Goal: Use online tool/utility: Utilize a website feature to perform a specific function

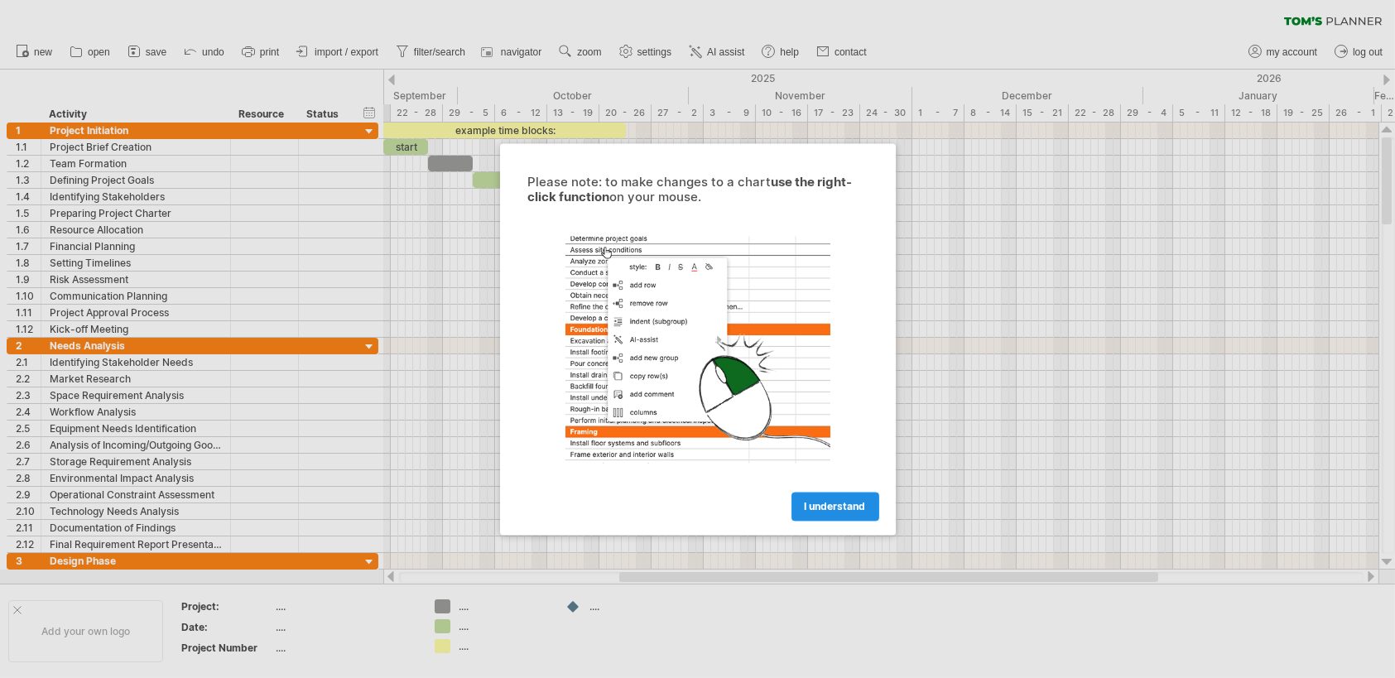
click at [849, 507] on span "I understand" at bounding box center [835, 506] width 61 height 12
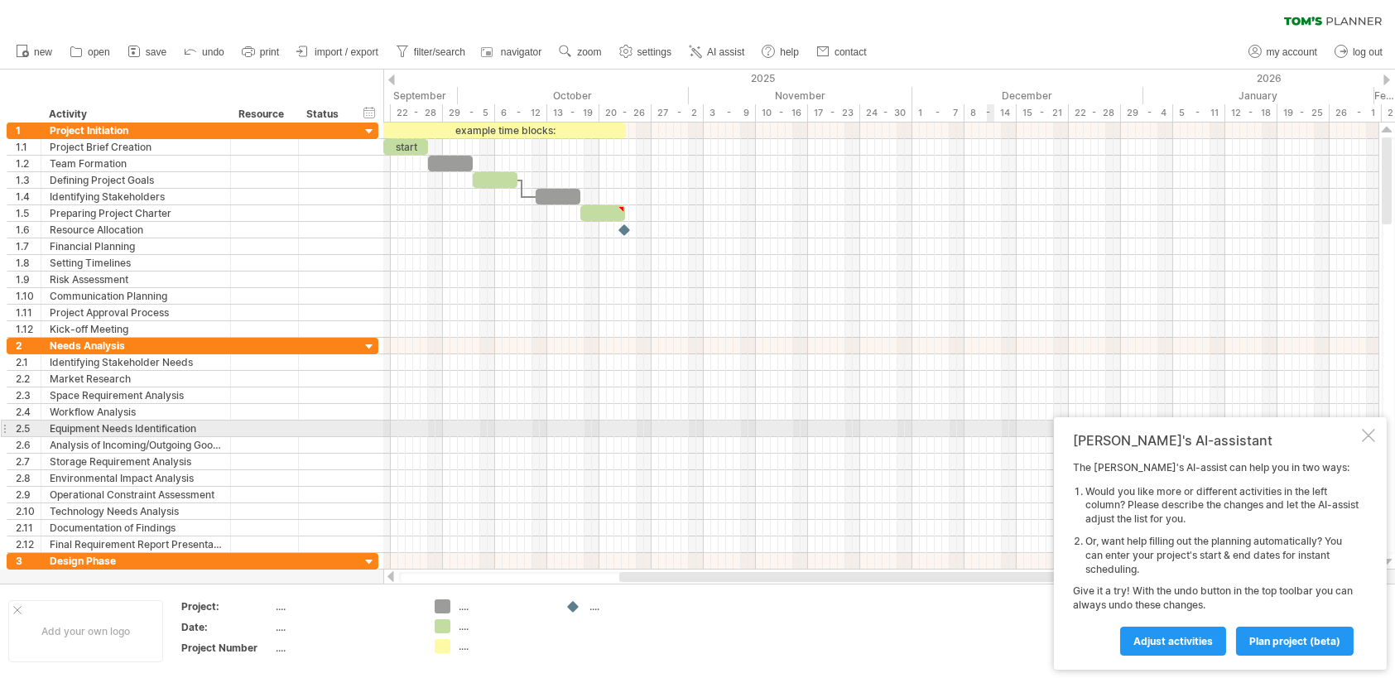
click at [1353, 430] on div "[PERSON_NAME]'s AI-assistant The [PERSON_NAME]'s AI-assist can help you in two …" at bounding box center [1220, 543] width 333 height 252
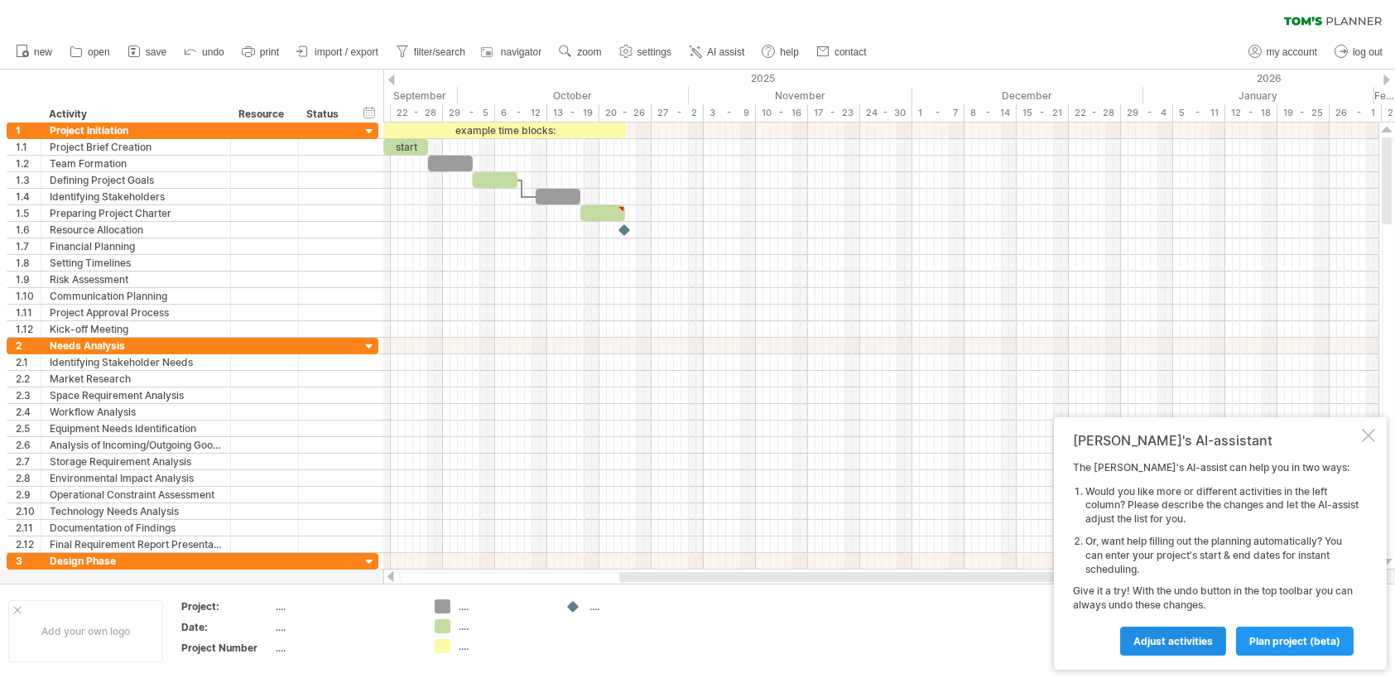
click at [1177, 637] on span "Adjust activities" at bounding box center [1172, 641] width 79 height 12
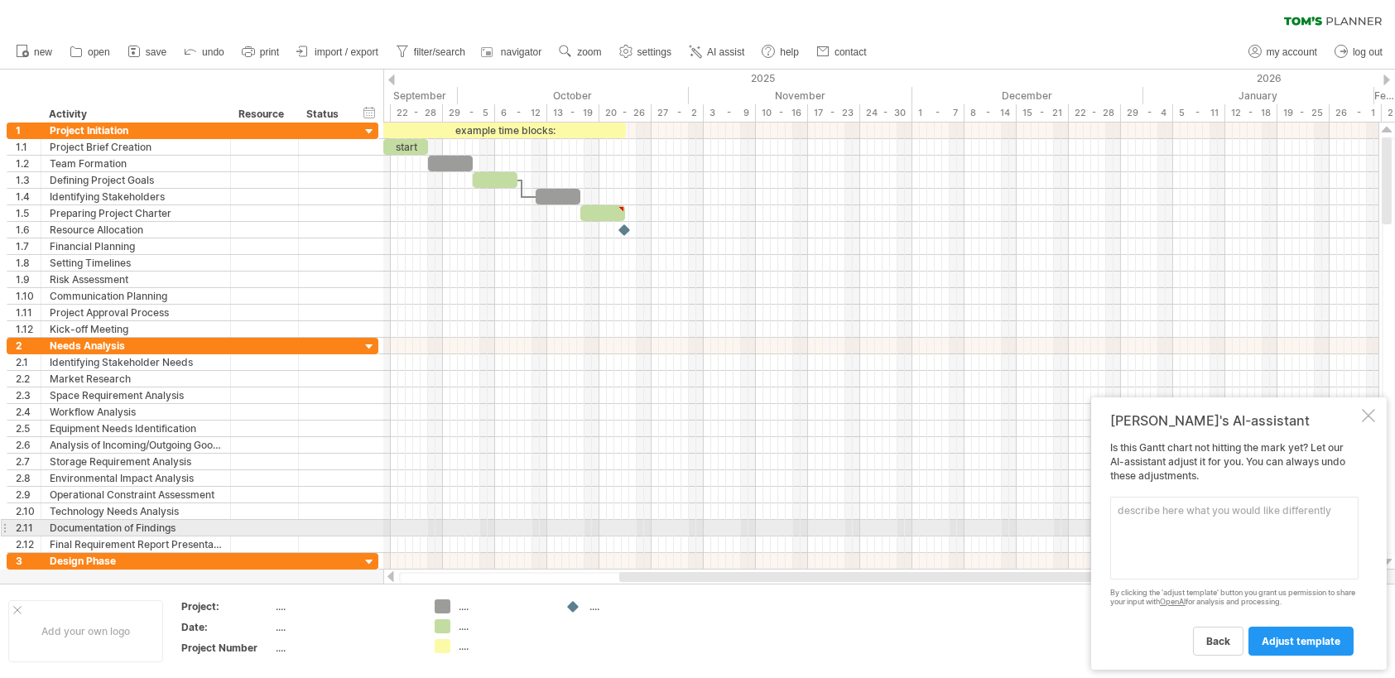
click at [1171, 525] on textarea at bounding box center [1234, 538] width 248 height 83
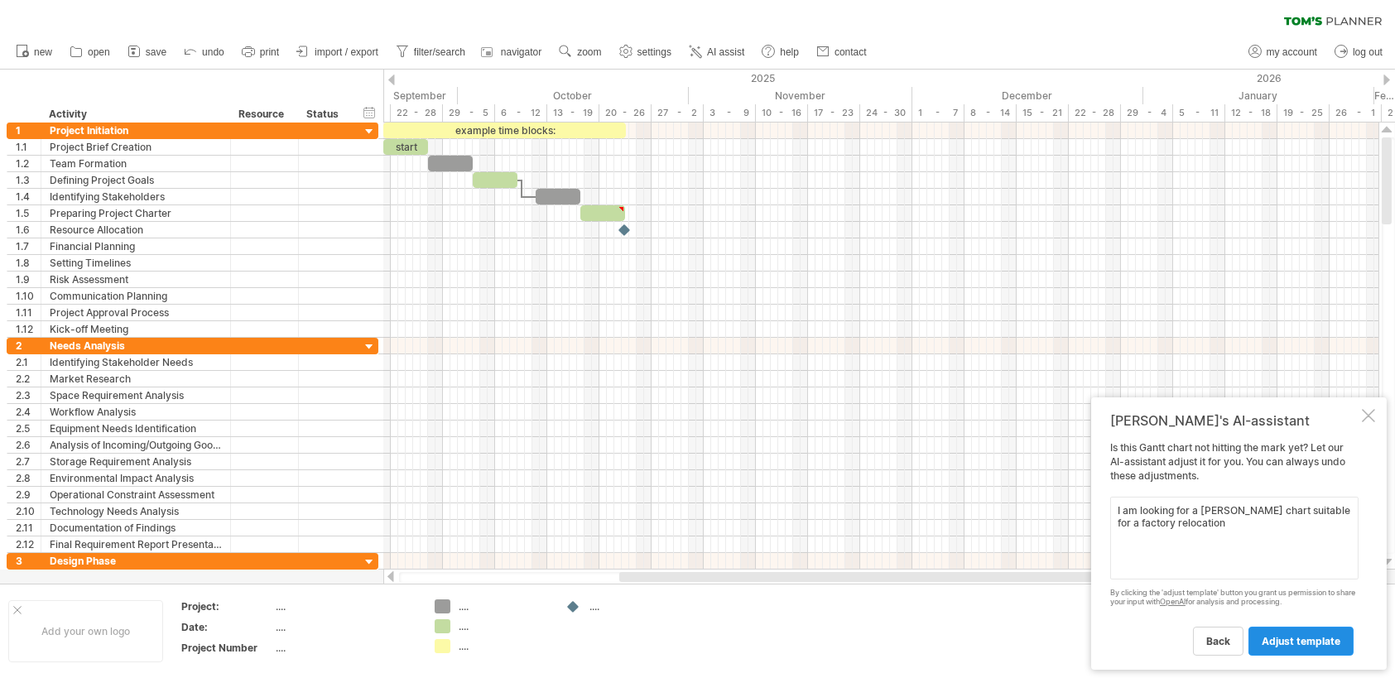
type textarea "I am looking for a [PERSON_NAME] chart suitable for a factory relocation"
click at [1302, 637] on span "adjust template" at bounding box center [1301, 641] width 79 height 12
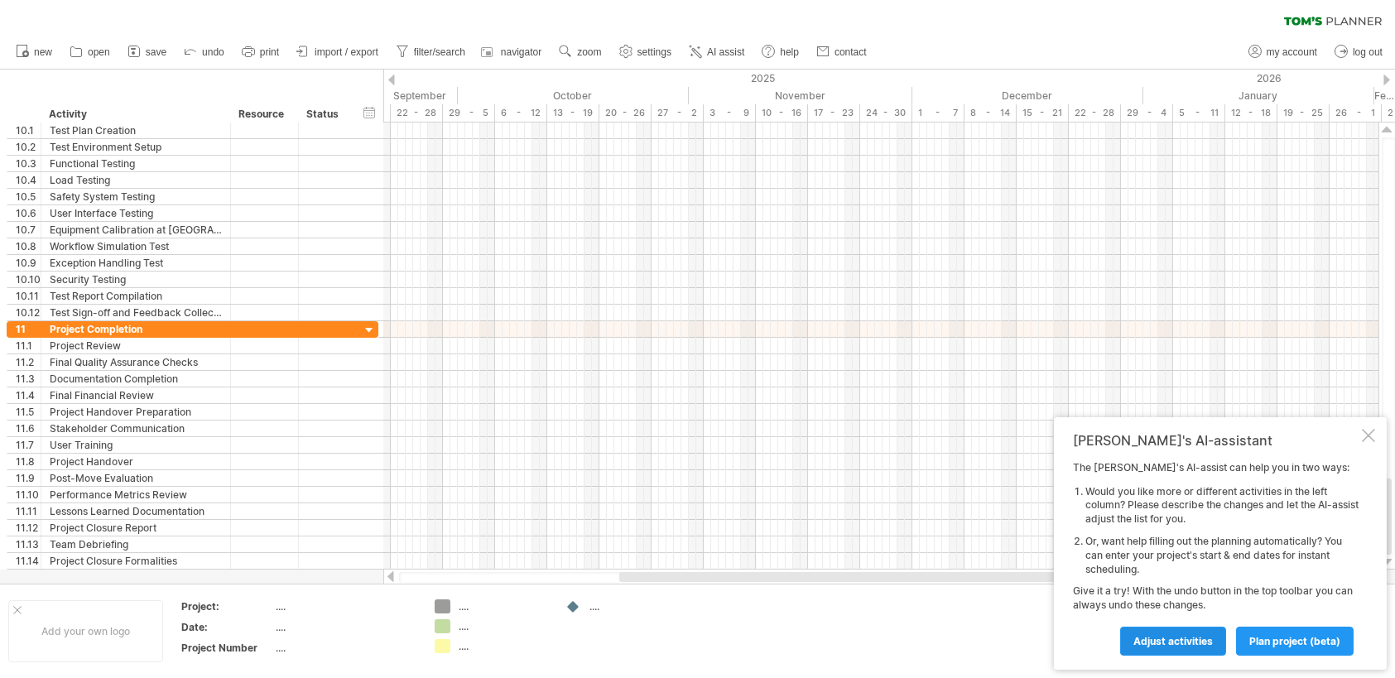
click at [1180, 642] on span "Adjust activities" at bounding box center [1172, 641] width 79 height 12
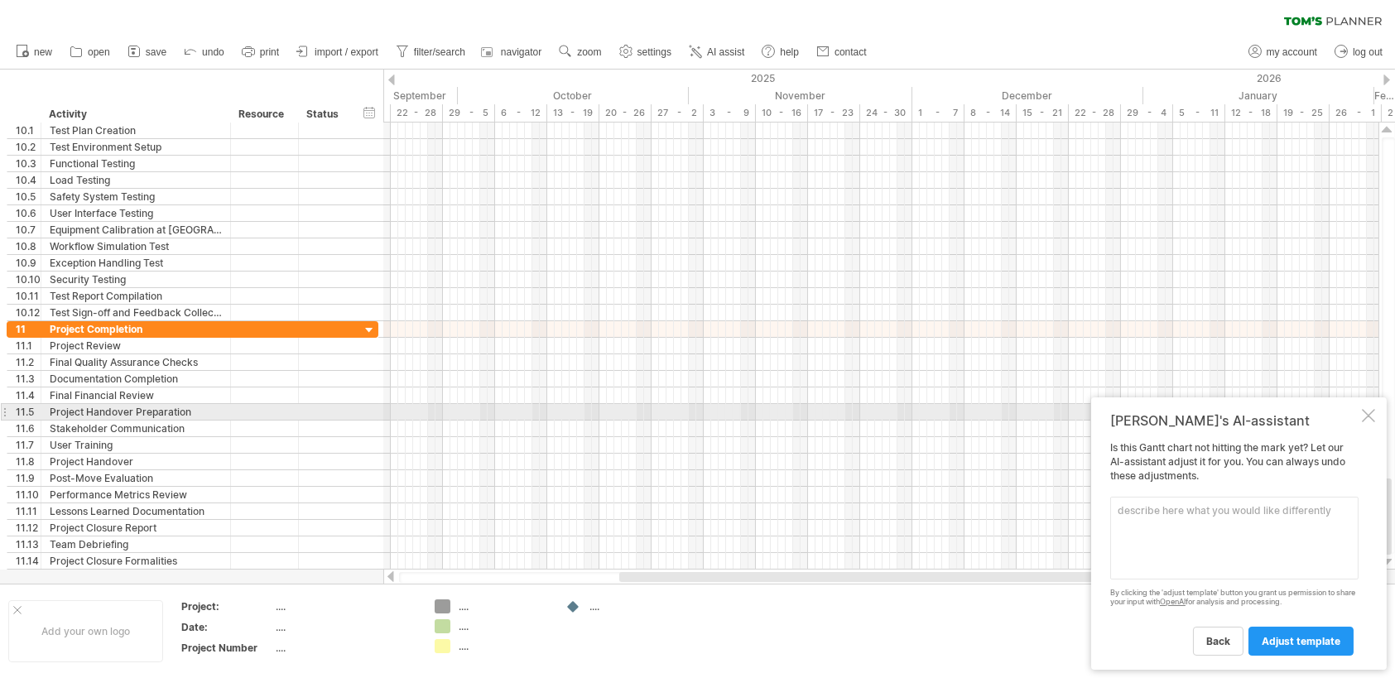
click at [1368, 411] on div at bounding box center [1368, 415] width 13 height 13
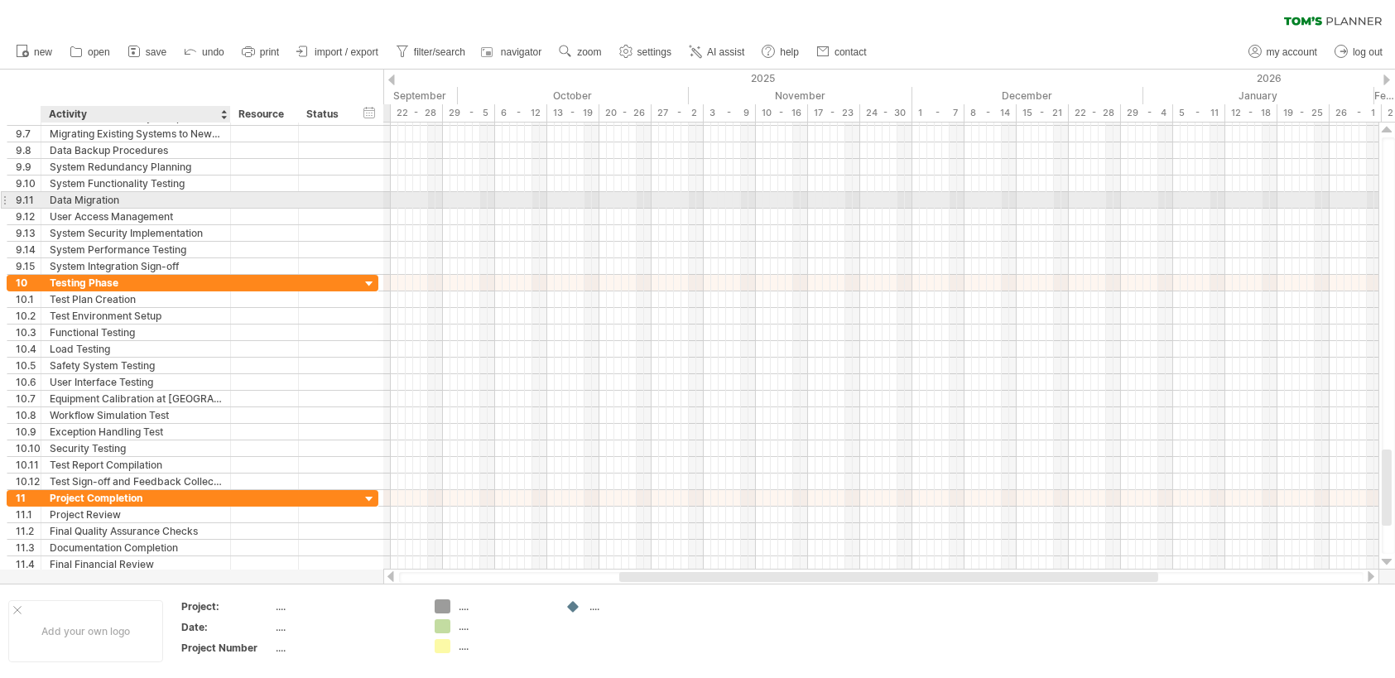
click at [79, 194] on div "Data Migration" at bounding box center [136, 200] width 172 height 16
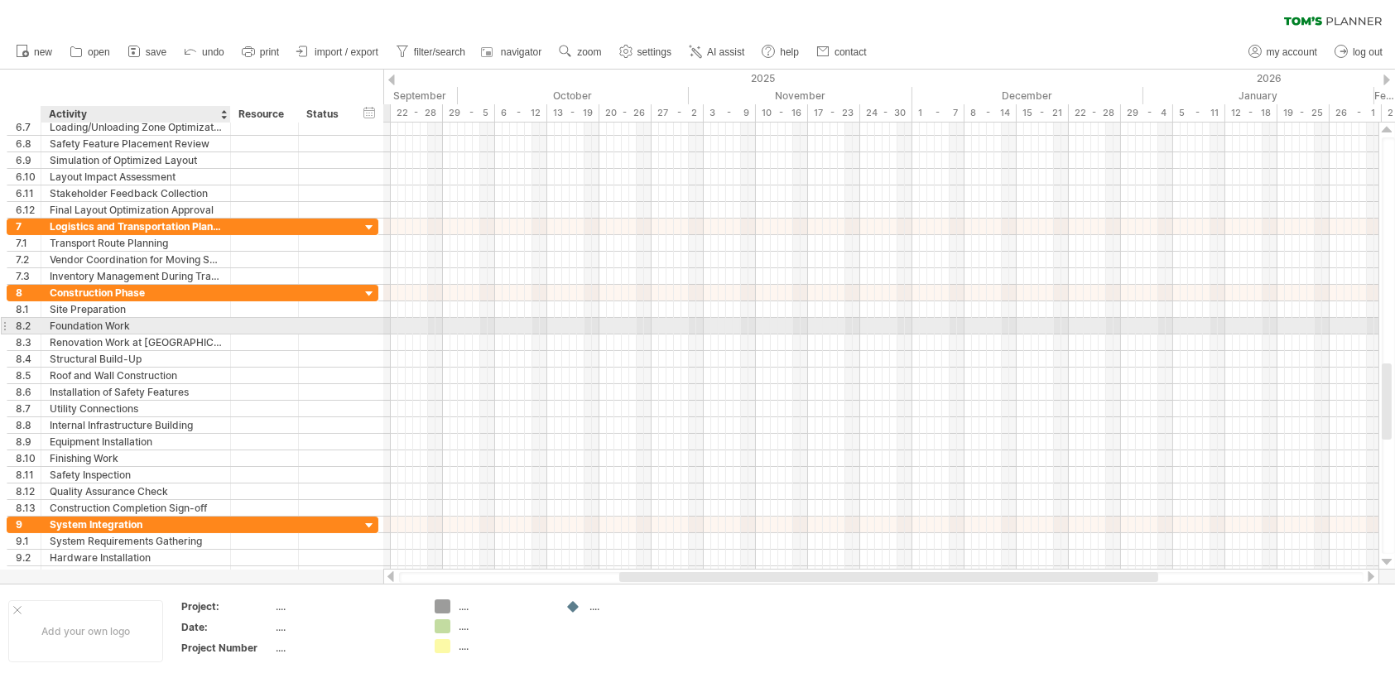
click at [110, 324] on div "Foundation Work" at bounding box center [136, 326] width 172 height 16
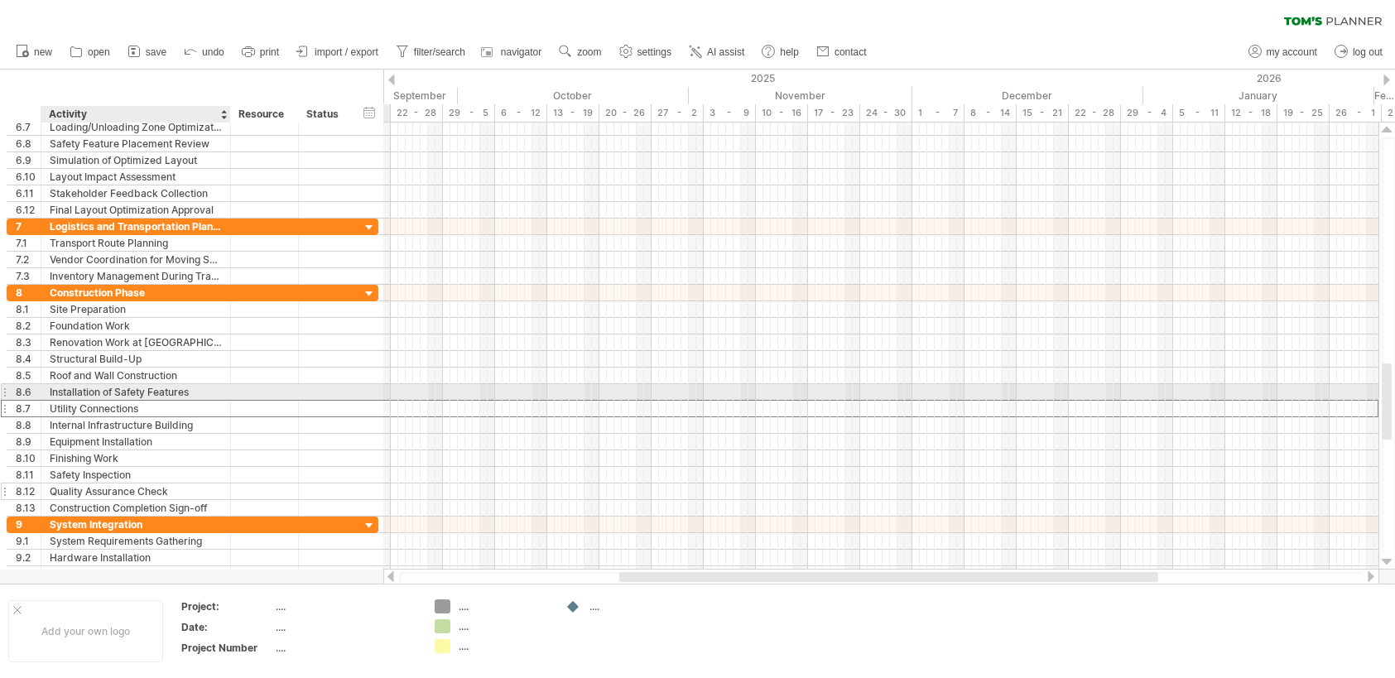
drag, startPoint x: 116, startPoint y: 401, endPoint x: 129, endPoint y: 488, distance: 87.9
click at [116, 404] on div "Utility Connections" at bounding box center [136, 409] width 172 height 16
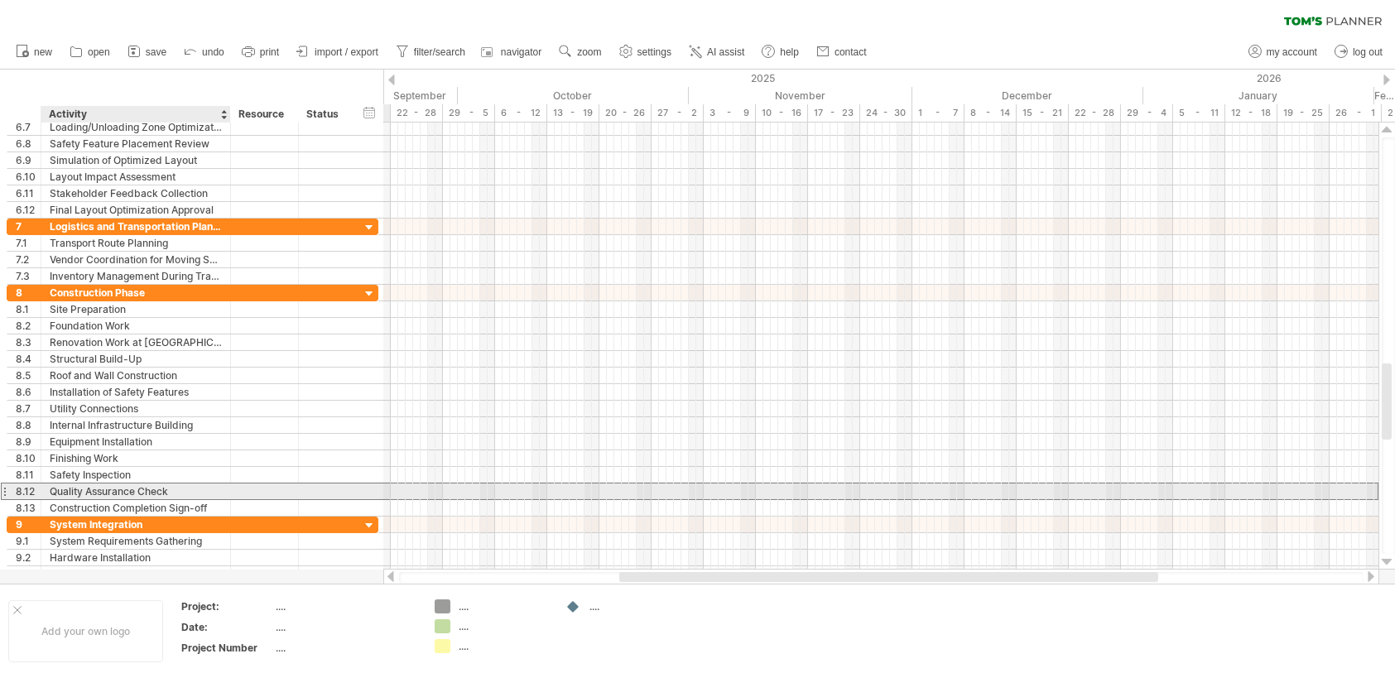
click at [129, 488] on div "Quality Assurance Check" at bounding box center [136, 491] width 172 height 16
